Goal: Register for event/course

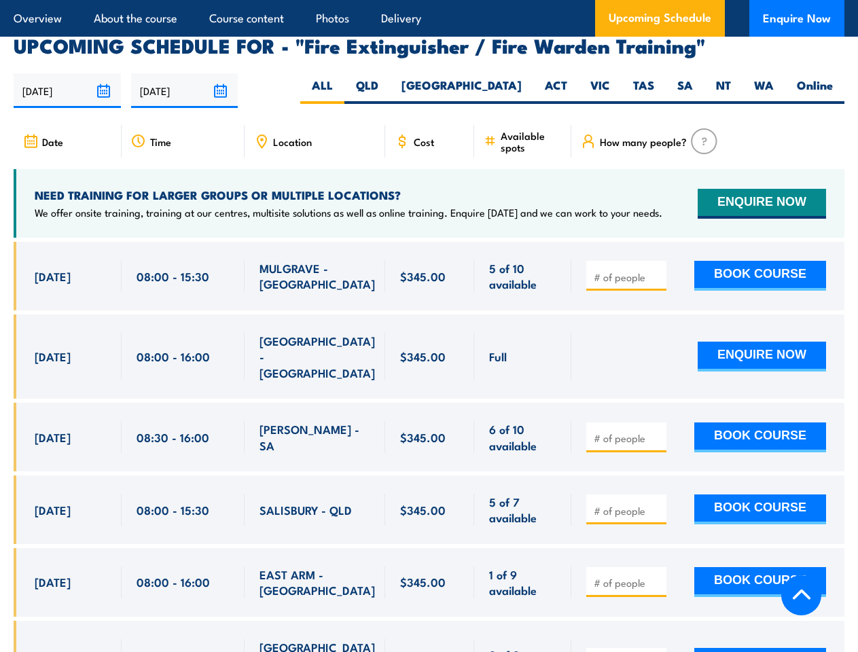
click at [429, 0] on article "Overview About the course Course content Photos Delivery Upcoming Schedule Enqu…" at bounding box center [429, 18] width 831 height 37
click at [67, 73] on input "[DATE]" at bounding box center [67, 90] width 107 height 35
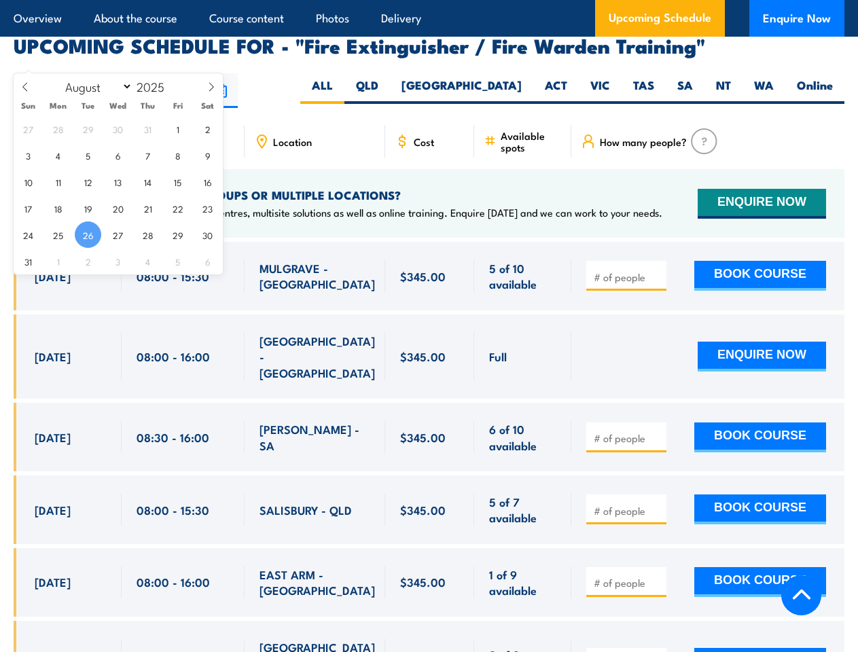
click at [185, 73] on input "[DATE]" at bounding box center [184, 90] width 107 height 35
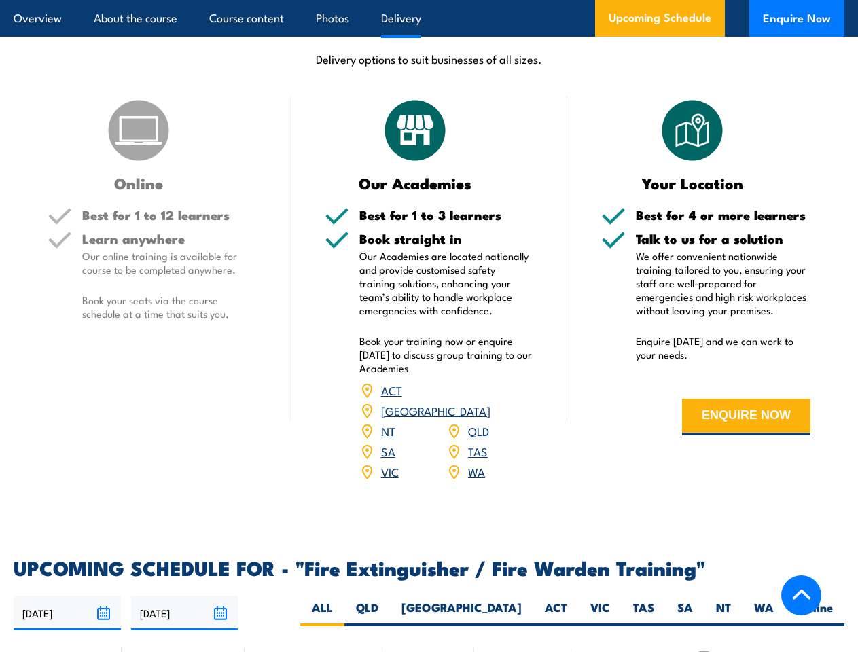
click at [429, 0] on article "Overview About the course Course content Photos Delivery Upcoming Schedule Enqu…" at bounding box center [429, 18] width 831 height 37
click at [67, 596] on input "[DATE]" at bounding box center [67, 613] width 107 height 35
click at [185, 596] on input "[DATE]" at bounding box center [184, 613] width 107 height 35
